Goal: Information Seeking & Learning: Stay updated

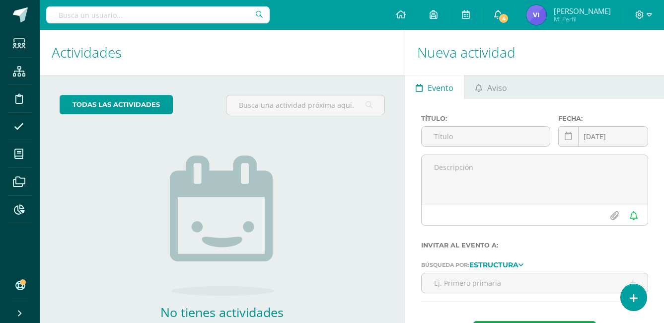
click at [510, 6] on link "4" at bounding box center [498, 15] width 32 height 30
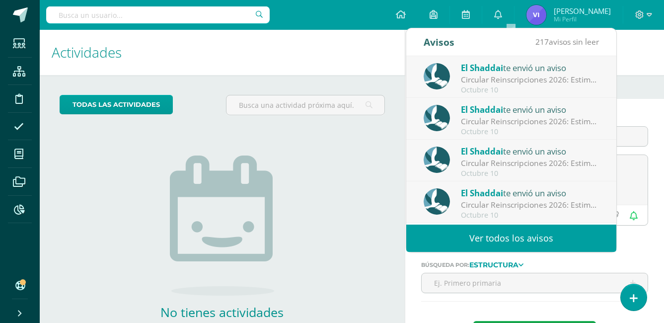
click at [504, 72] on div "El Shaddai te envió un aviso" at bounding box center [530, 67] width 138 height 13
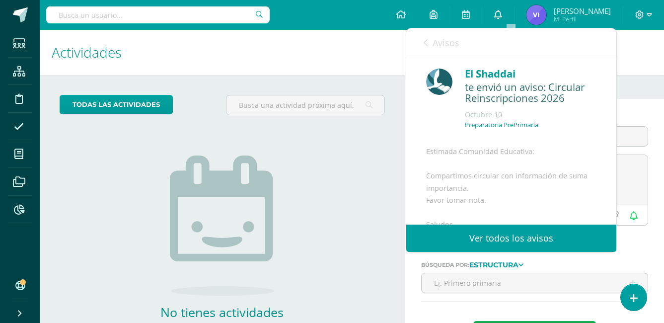
click at [502, 13] on icon at bounding box center [498, 14] width 8 height 9
click at [427, 38] on link "Avisos" at bounding box center [441, 42] width 36 height 28
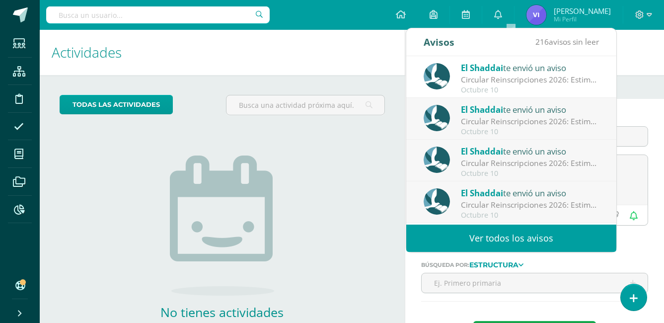
click at [502, 107] on span "El Shaddai" at bounding box center [482, 109] width 42 height 11
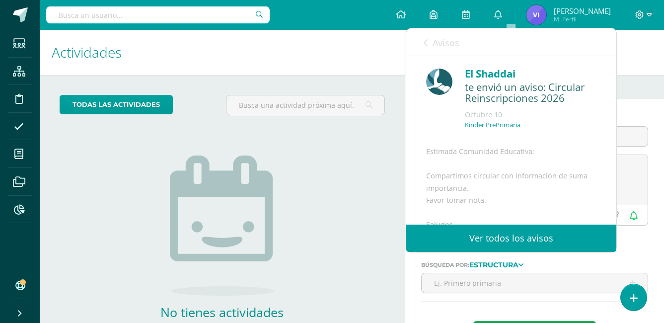
click at [429, 45] on link "Avisos" at bounding box center [441, 42] width 36 height 28
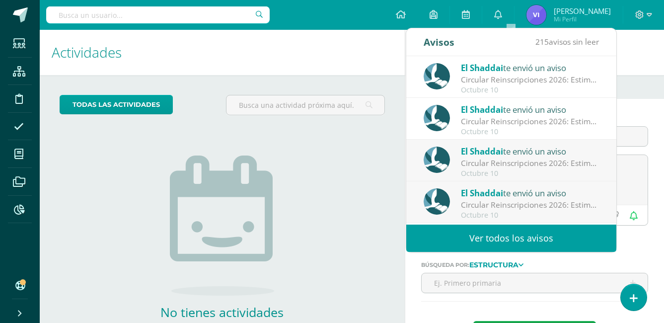
drag, startPoint x: 429, startPoint y: 45, endPoint x: 518, endPoint y: 157, distance: 143.4
click at [518, 157] on div "El Shaddai te envió un aviso" at bounding box center [530, 150] width 138 height 13
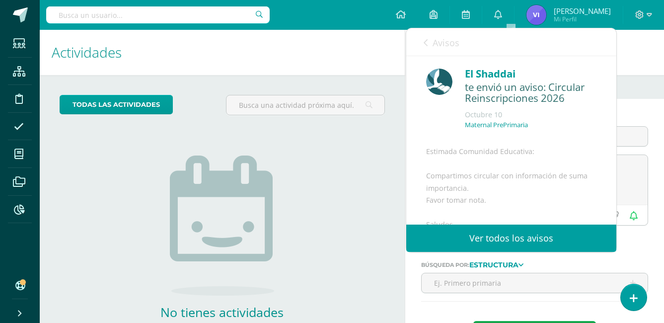
click at [423, 42] on icon at bounding box center [425, 43] width 4 height 8
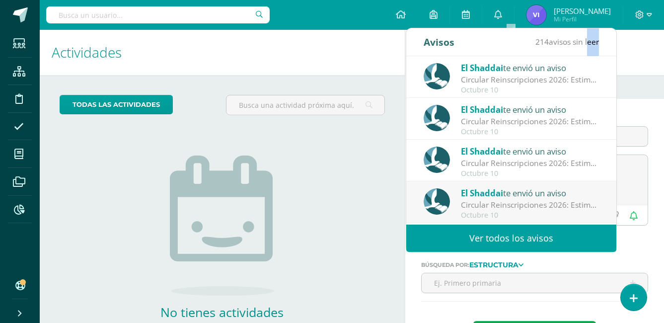
click at [484, 198] on span "El Shaddai" at bounding box center [482, 192] width 42 height 11
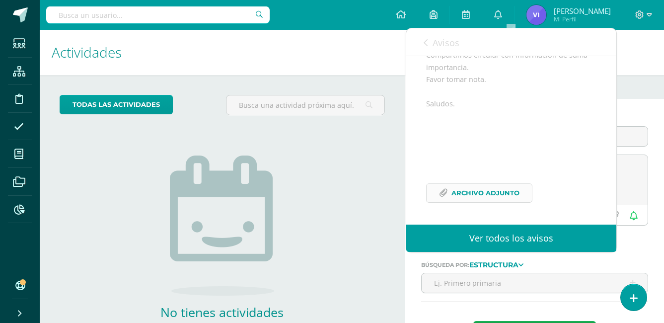
scroll to position [145, 0]
click at [486, 188] on span "Archivo Adjunto" at bounding box center [485, 193] width 68 height 18
click at [422, 38] on div "Avisos 213 avisos sin leer Avisos" at bounding box center [511, 42] width 210 height 28
click at [429, 41] on link "Avisos" at bounding box center [441, 42] width 36 height 28
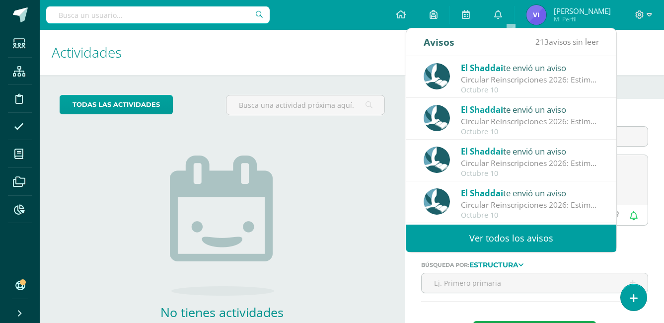
click at [511, 69] on div "El Shaddai te envió un aviso" at bounding box center [530, 67] width 138 height 13
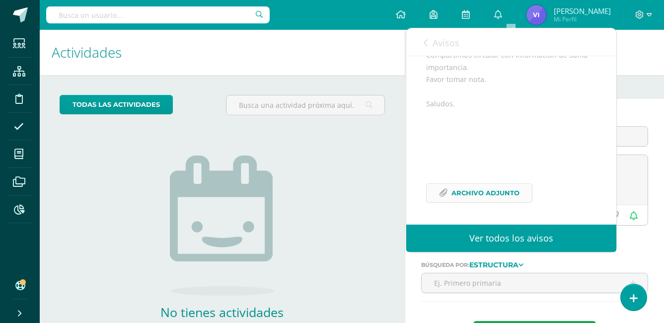
click at [472, 189] on span "Archivo Adjunto" at bounding box center [485, 193] width 68 height 18
click at [492, 194] on span "Archivo Adjunto" at bounding box center [485, 193] width 68 height 18
click at [423, 43] on icon at bounding box center [425, 43] width 4 height 8
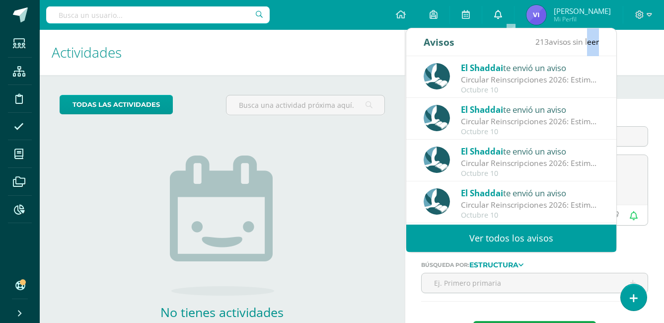
click at [502, 15] on icon at bounding box center [498, 14] width 8 height 9
click at [368, 43] on h1 "Actividades" at bounding box center [222, 52] width 341 height 45
